Goal: Transaction & Acquisition: Purchase product/service

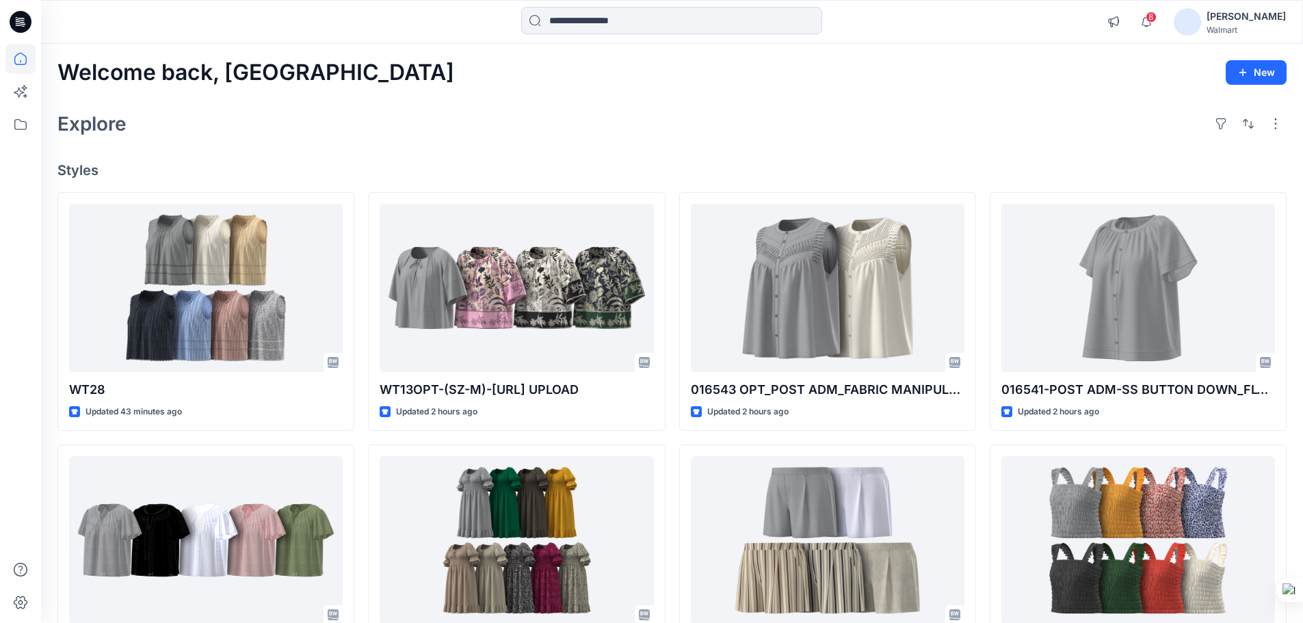
click at [24, 18] on icon at bounding box center [21, 18] width 7 height 1
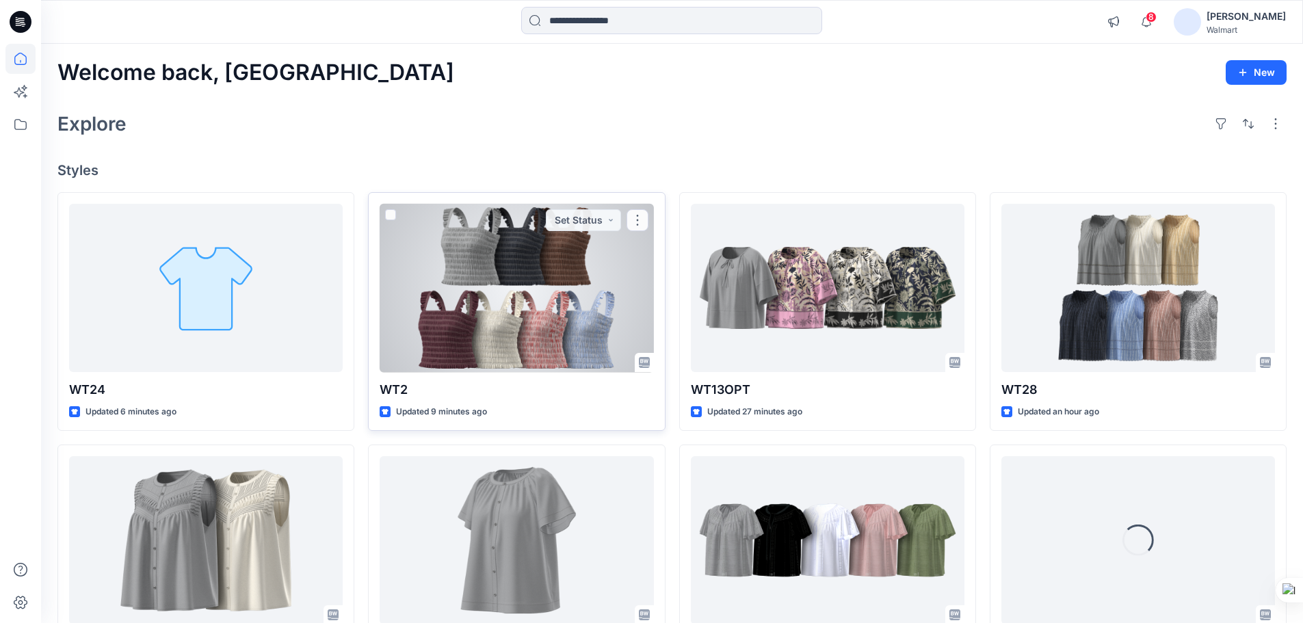
click at [475, 323] on div at bounding box center [517, 288] width 274 height 169
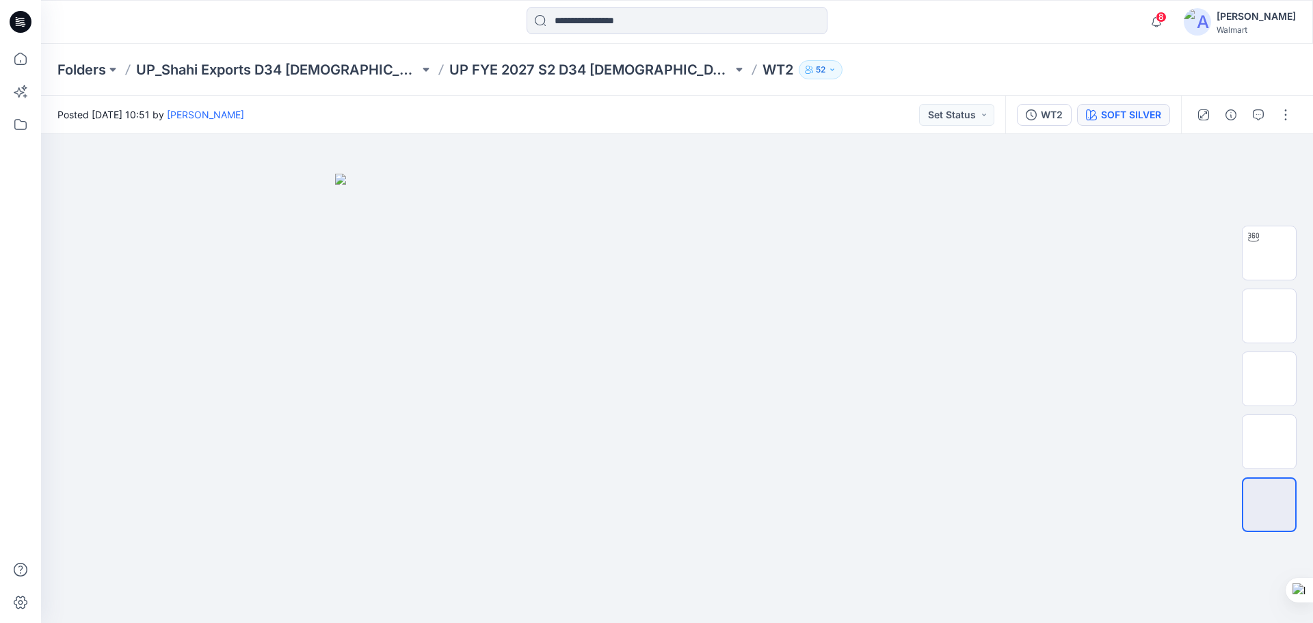
click at [1121, 118] on div "SOFT SILVER" at bounding box center [1131, 114] width 60 height 15
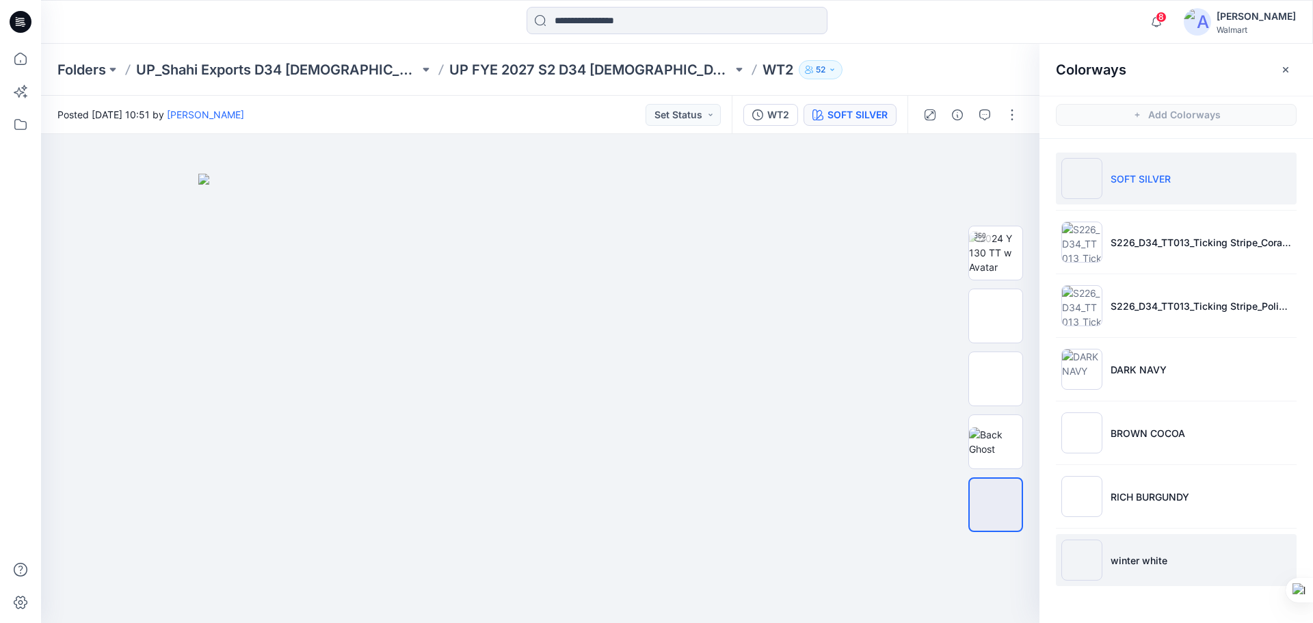
click at [1108, 569] on li "winter white" at bounding box center [1176, 560] width 241 height 52
